Goal: Find contact information: Find contact information

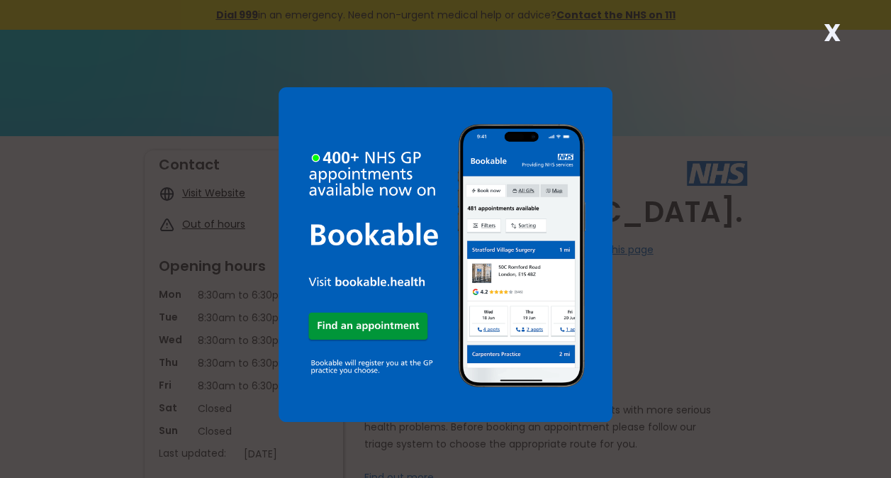
click at [836, 33] on strong "X" at bounding box center [832, 33] width 17 height 34
click at [829, 27] on strong "X" at bounding box center [832, 33] width 17 height 34
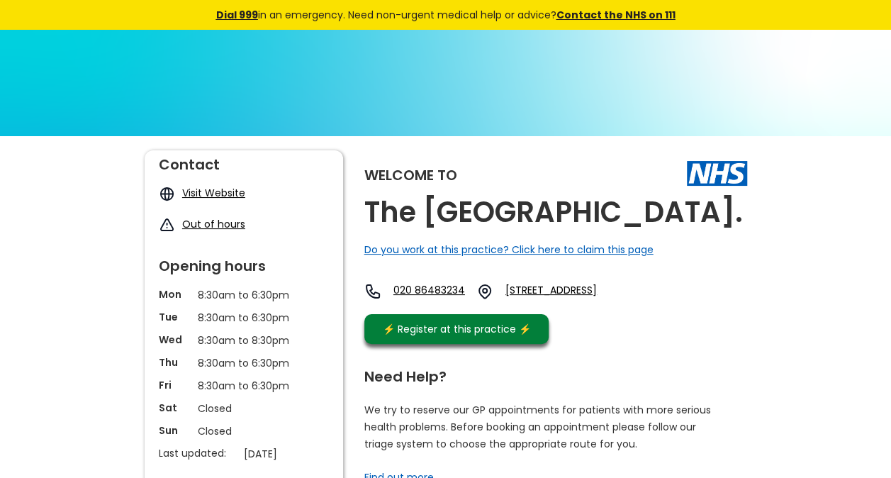
drag, startPoint x: 499, startPoint y: 259, endPoint x: 362, endPoint y: 213, distance: 145.0
copy h2 "The [GEOGRAPHIC_DATA]."
drag, startPoint x: 543, startPoint y: 310, endPoint x: 638, endPoint y: 344, distance: 100.7
click at [638, 344] on div "Welcome to [GEOGRAPHIC_DATA]. Do you work at this practice? Click here to claim…" at bounding box center [555, 250] width 383 height 201
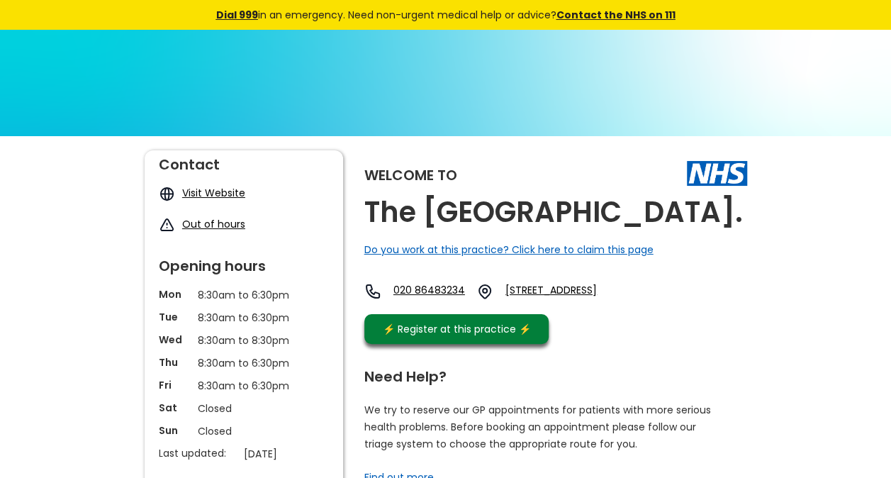
copy link "[STREET_ADDRESS]"
